Goal: Task Accomplishment & Management: Manage account settings

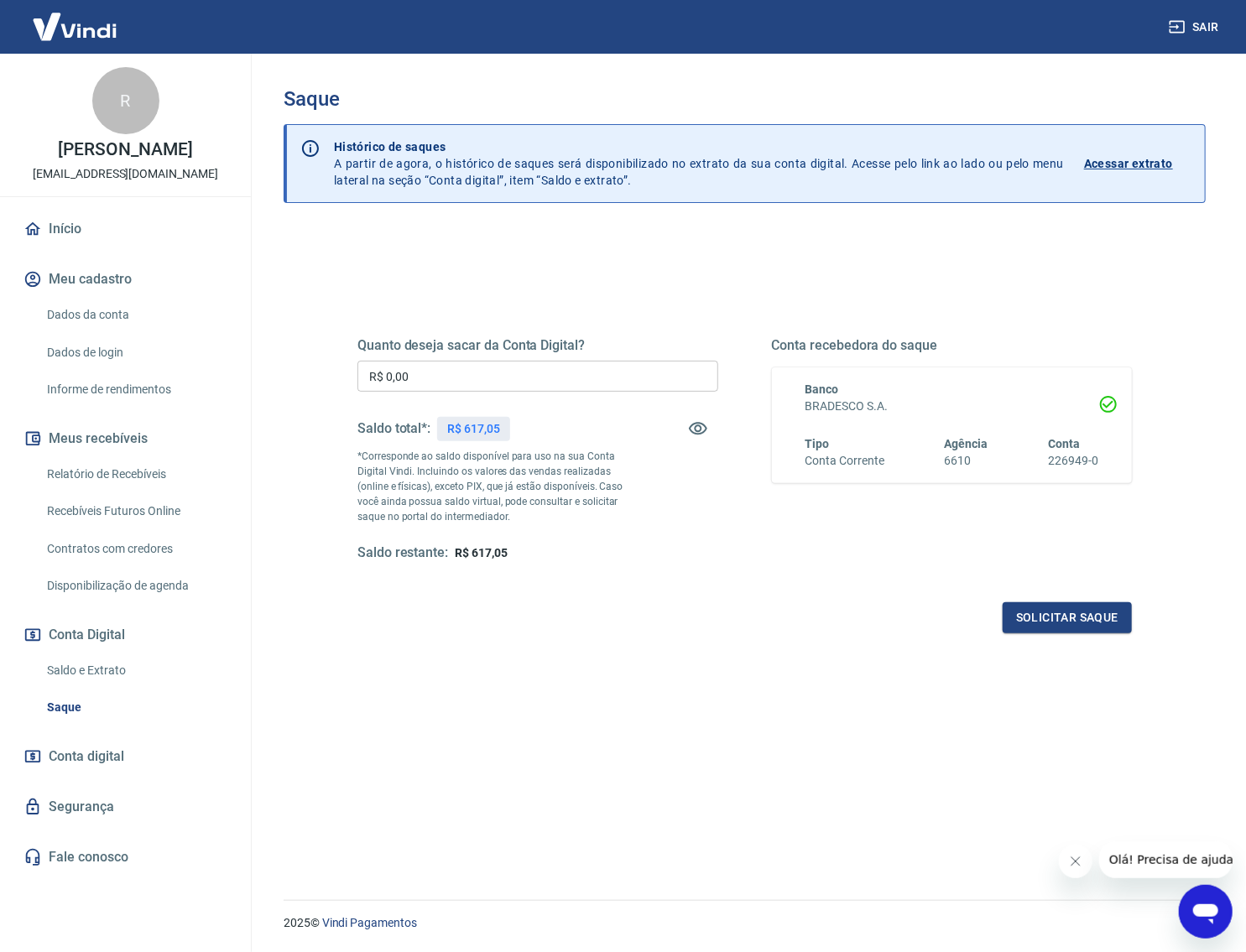
click at [527, 378] on input "R$ 0,00" at bounding box center [538, 376] width 361 height 31
type input "R$ 617,05"
click at [1075, 604] on button "Solicitar saque" at bounding box center [1067, 618] width 129 height 31
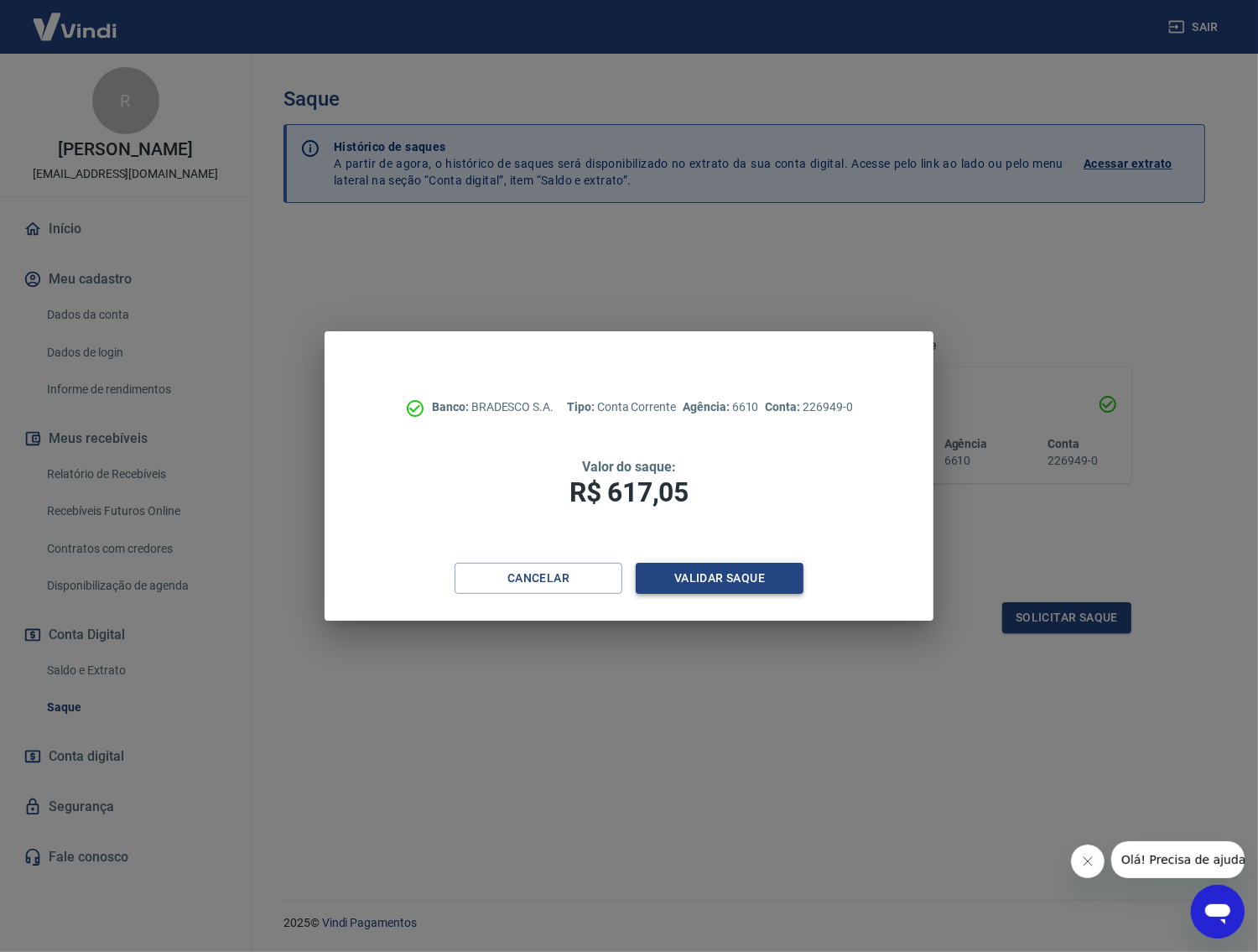
click at [784, 572] on button "Validar saque" at bounding box center [720, 578] width 168 height 31
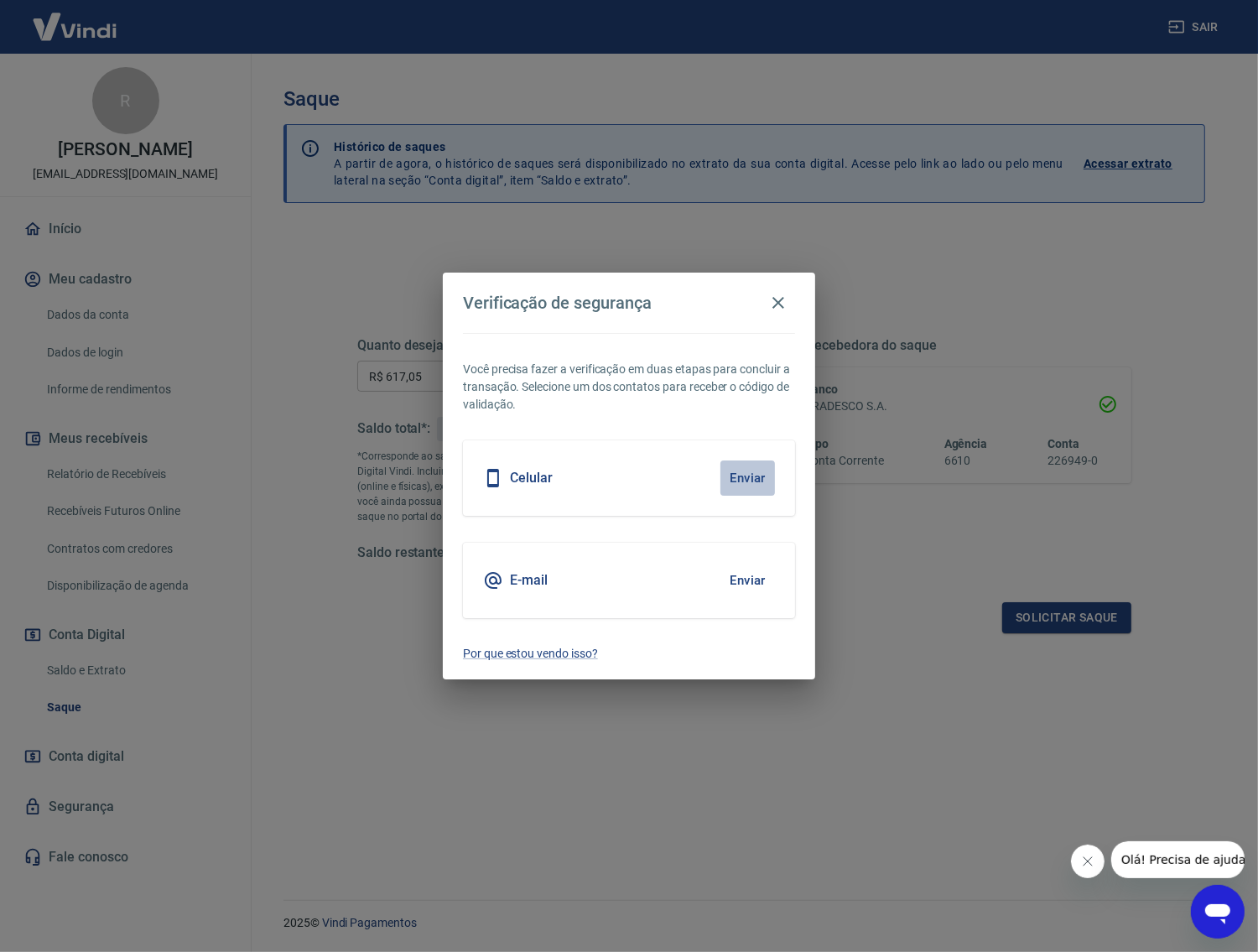
click at [749, 472] on button "Enviar" at bounding box center [748, 479] width 55 height 35
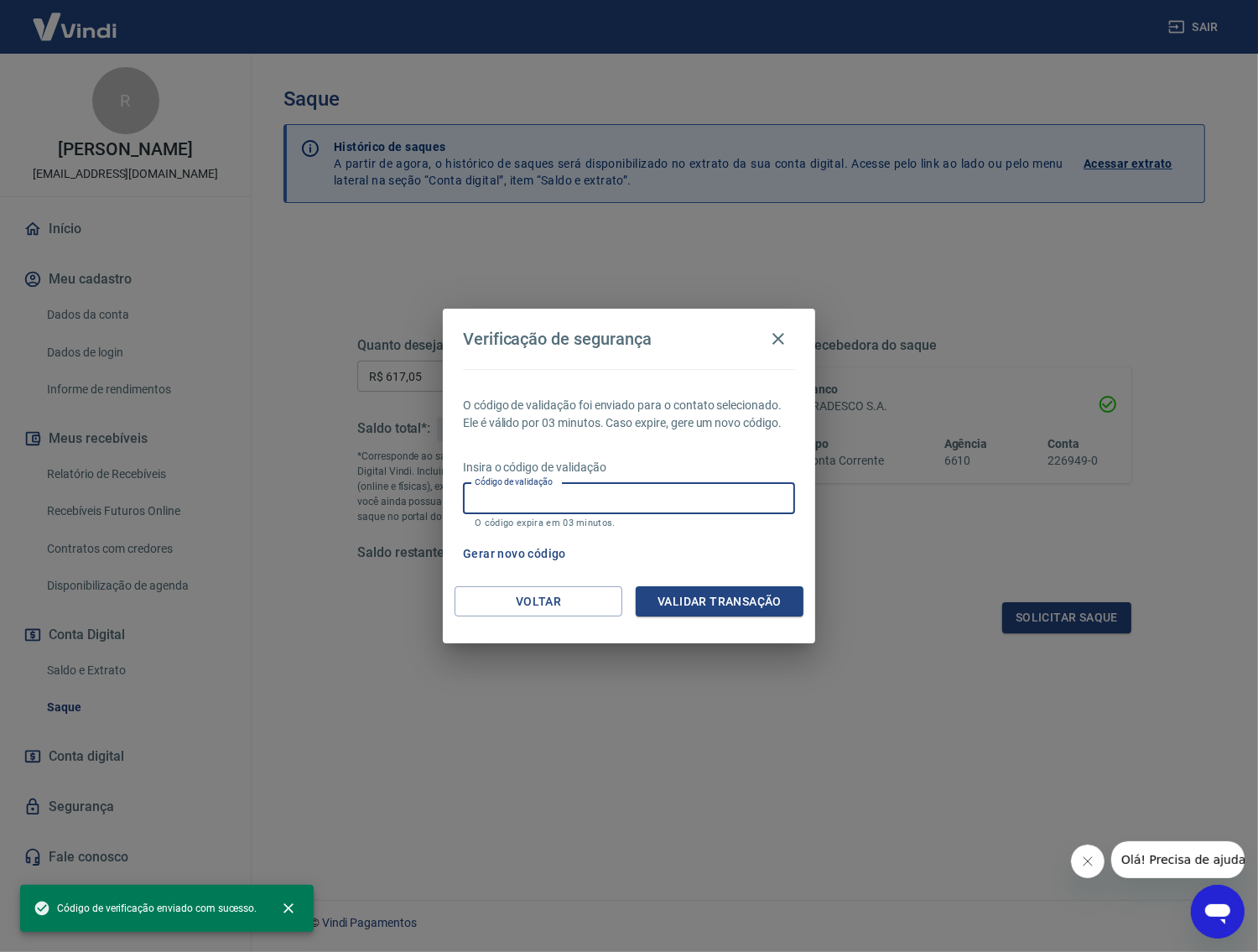
click at [636, 491] on input "Código de validação" at bounding box center [628, 498] width 332 height 31
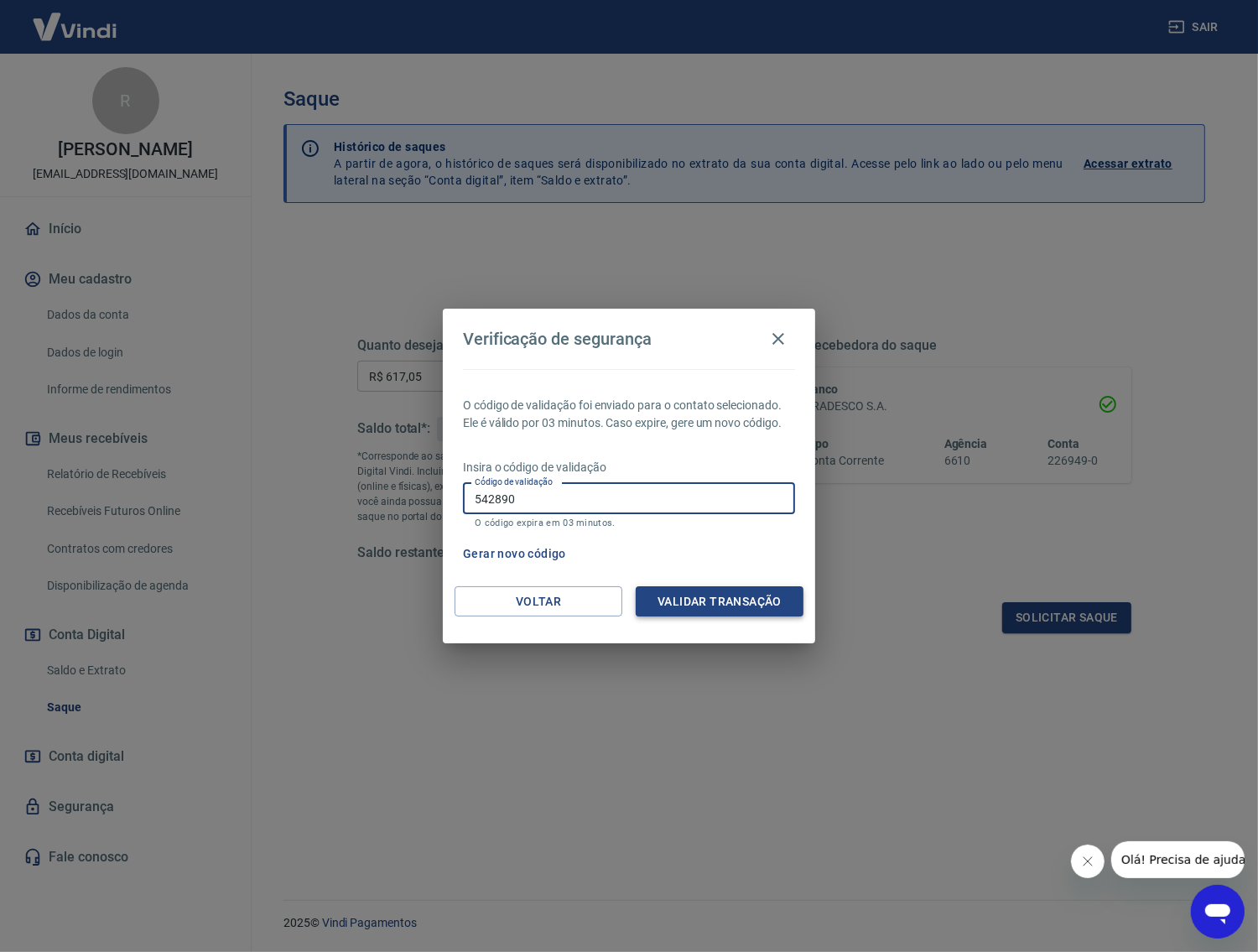
click at [715, 591] on button "Validar transação" at bounding box center [720, 602] width 168 height 31
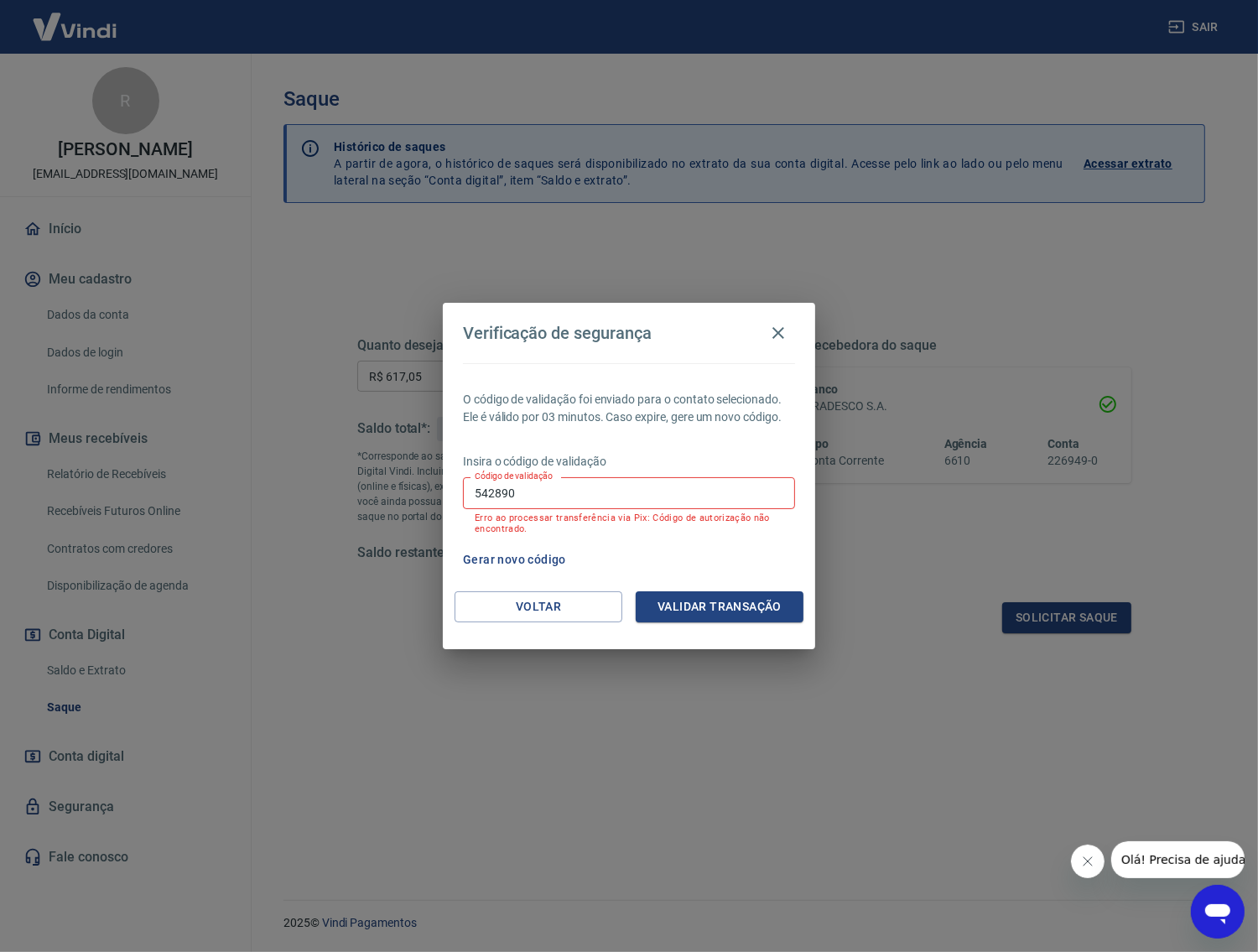
click at [717, 479] on input "542890" at bounding box center [628, 492] width 332 height 31
type input "5"
type input "770868"
click at [763, 591] on button "Validar transação" at bounding box center [720, 606] width 168 height 31
